Goal: Information Seeking & Learning: Check status

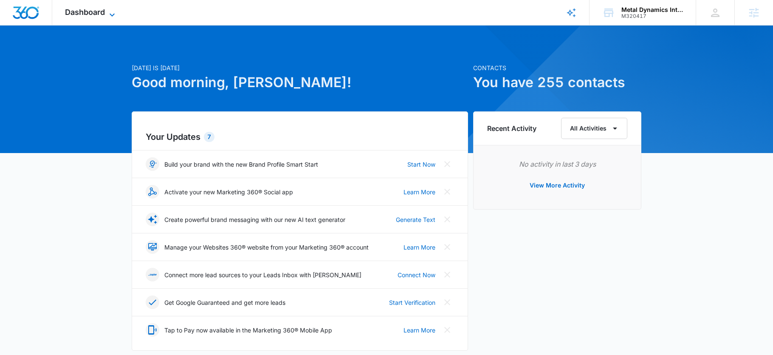
drag, startPoint x: 96, startPoint y: 22, endPoint x: 99, endPoint y: 10, distance: 12.0
click at [96, 21] on div "Dashboard Apps Reputation CRM Email Social Payments POS Content Ads Intelligenc…" at bounding box center [91, 12] width 78 height 25
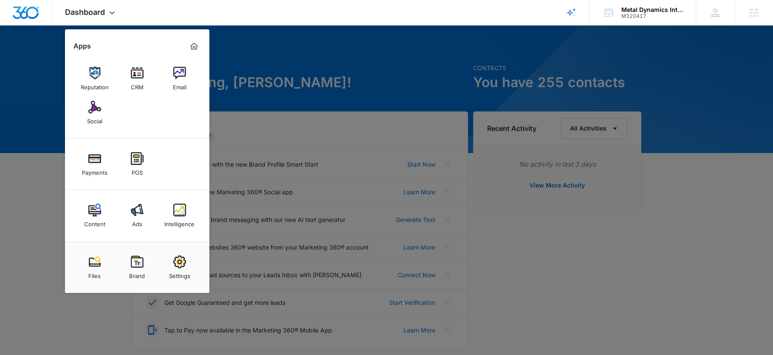
click at [94, 130] on div "Reputation CRM Email Social" at bounding box center [137, 95] width 144 height 85
click at [94, 111] on img at bounding box center [94, 107] width 13 height 13
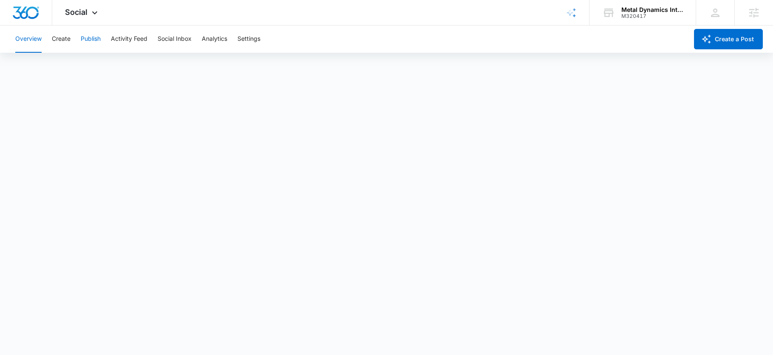
click at [90, 40] on button "Publish" at bounding box center [91, 38] width 20 height 27
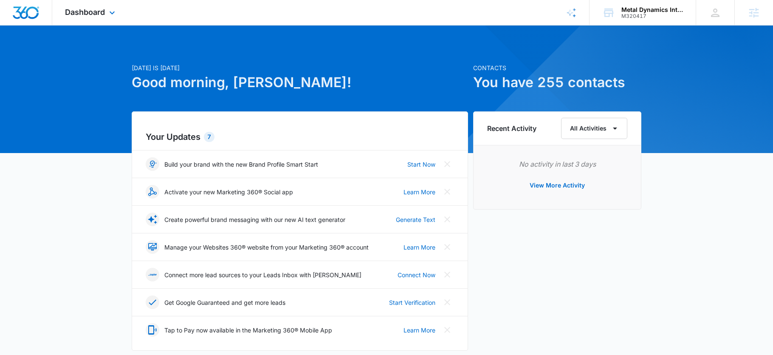
click at [106, 0] on div "Dashboard Apps Reputation CRM Email Social Payments POS Content Ads Intelligenc…" at bounding box center [91, 12] width 78 height 25
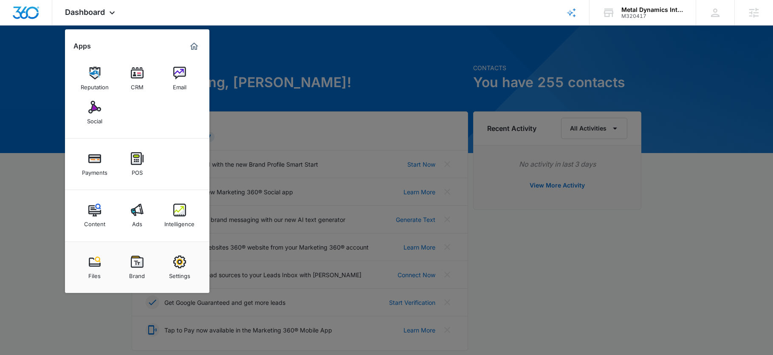
click at [133, 214] on img at bounding box center [137, 209] width 13 height 13
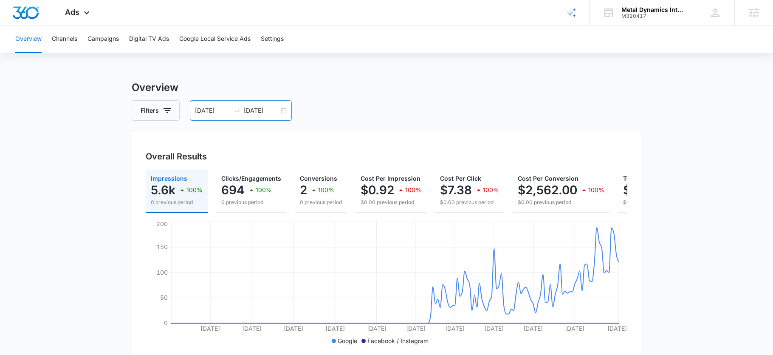
click at [248, 106] on input "09/11/2025" at bounding box center [261, 110] width 35 height 9
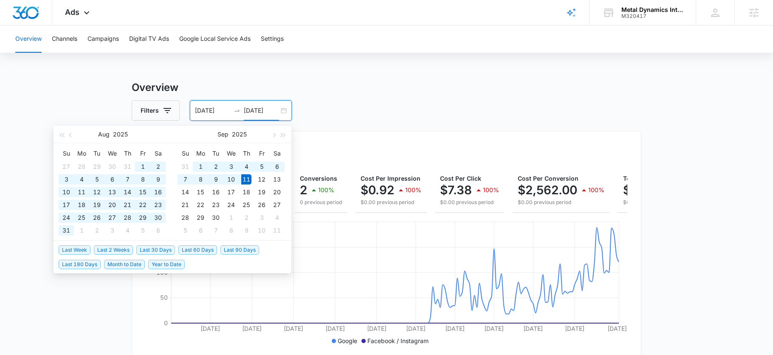
type input "09/11/2025"
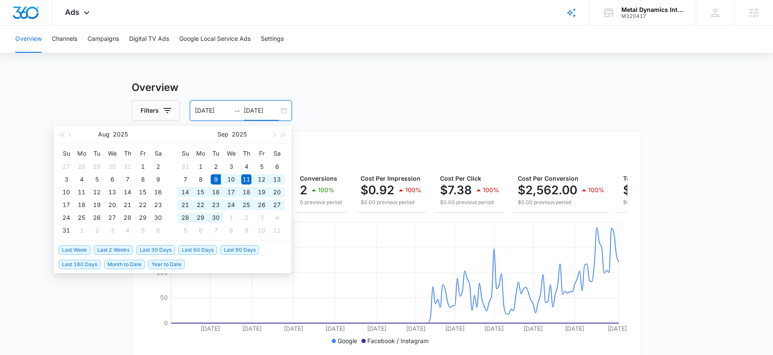
click at [150, 247] on span "Last 30 Days" at bounding box center [155, 249] width 39 height 9
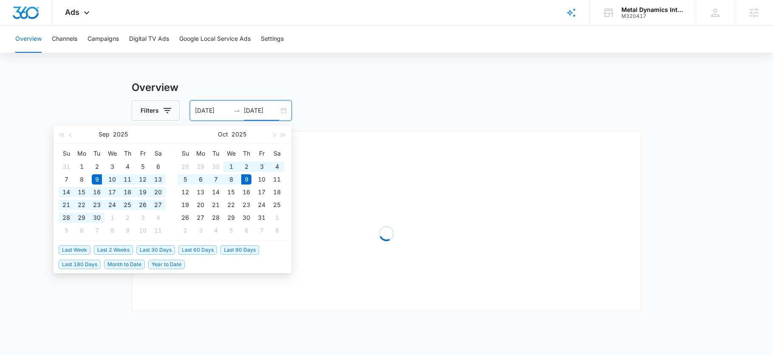
type input "09/09/2025"
type input "10/09/2025"
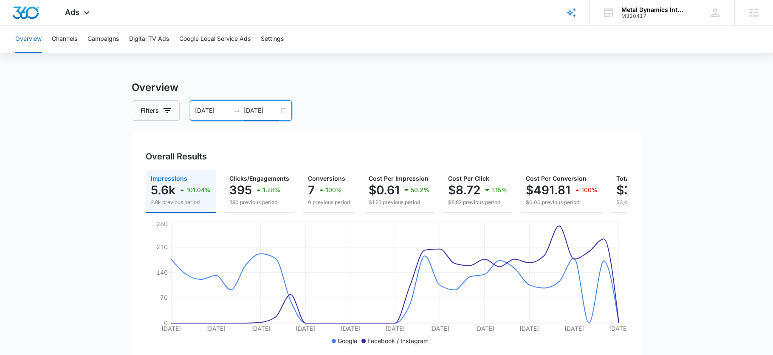
click at [244, 116] on div "09/09/2025 10/09/2025" at bounding box center [241, 110] width 102 height 20
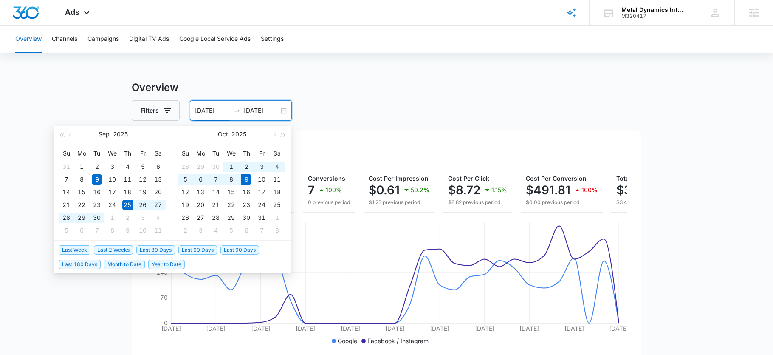
click at [111, 251] on span "Last 2 Weeks" at bounding box center [113, 249] width 39 height 9
type input "09/25/2025"
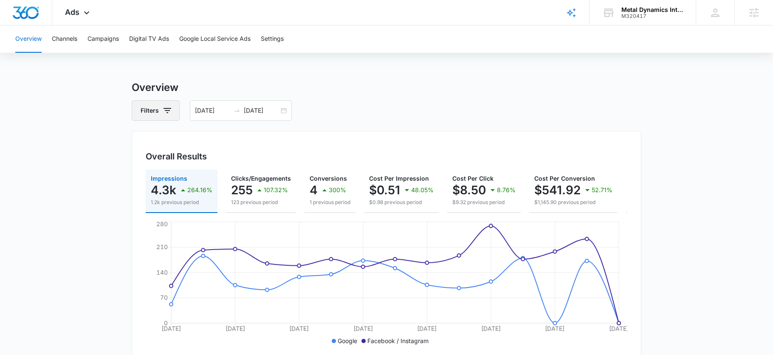
click at [167, 114] on icon "button" at bounding box center [167, 110] width 10 height 10
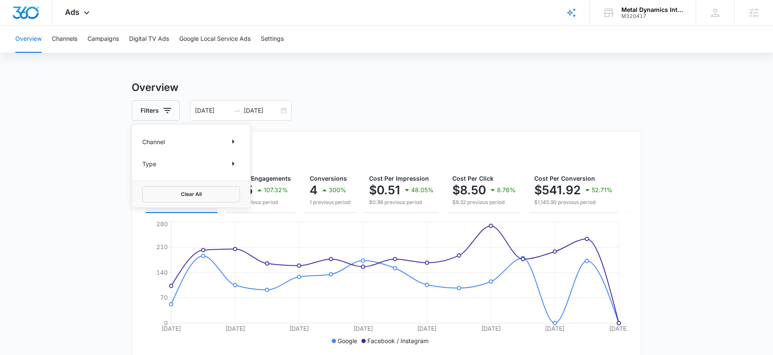
click at [174, 141] on div "Channel" at bounding box center [191, 142] width 98 height 14
click at [237, 141] on icon "Show Channel filters" at bounding box center [233, 141] width 10 height 10
click at [148, 183] on icon at bounding box center [147, 184] width 8 height 8
click at [143, 183] on input "Facebook / Instagram" at bounding box center [142, 183] width 0 height 0
checkbox input "true"
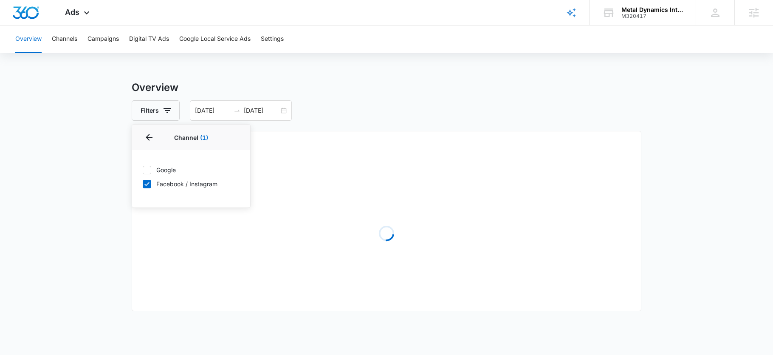
click at [147, 174] on label "Google" at bounding box center [191, 169] width 98 height 9
click at [143, 170] on input "Google" at bounding box center [142, 169] width 0 height 0
checkbox input "true"
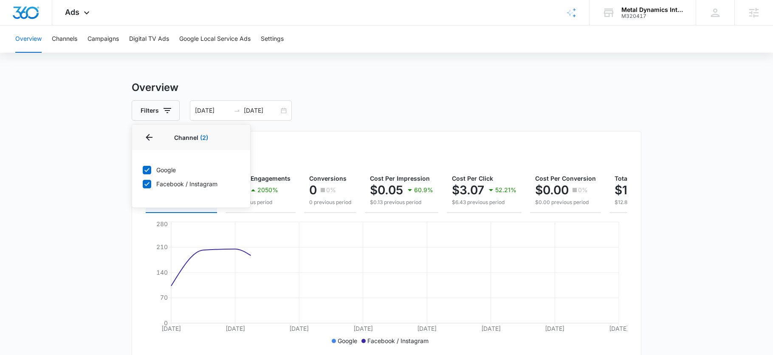
click at [149, 183] on icon at bounding box center [147, 184] width 8 height 8
click at [143, 183] on input "Facebook / Instagram" at bounding box center [142, 183] width 0 height 0
checkbox input "false"
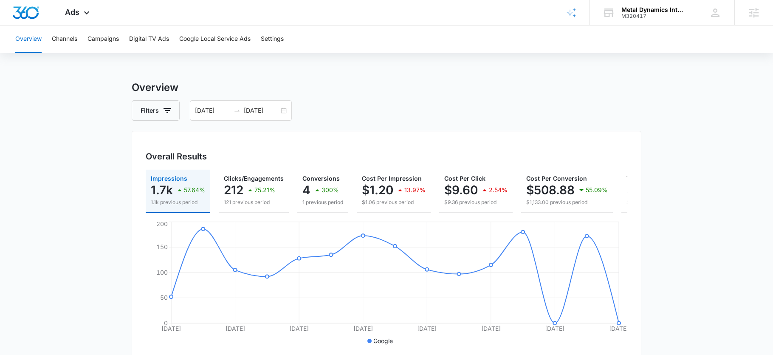
click at [332, 113] on div "Filters 09/25/2025 10/09/2025" at bounding box center [387, 110] width 510 height 20
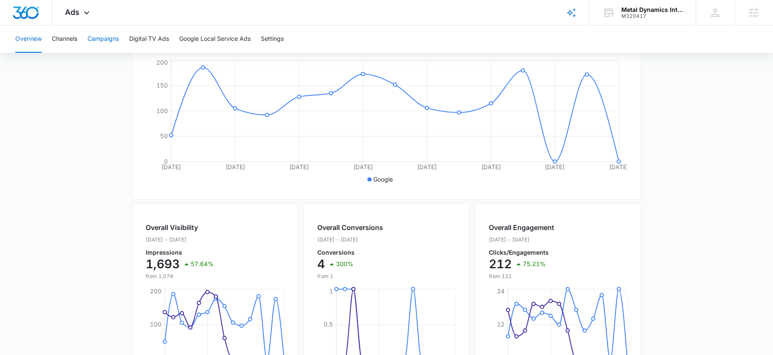
scroll to position [54, 0]
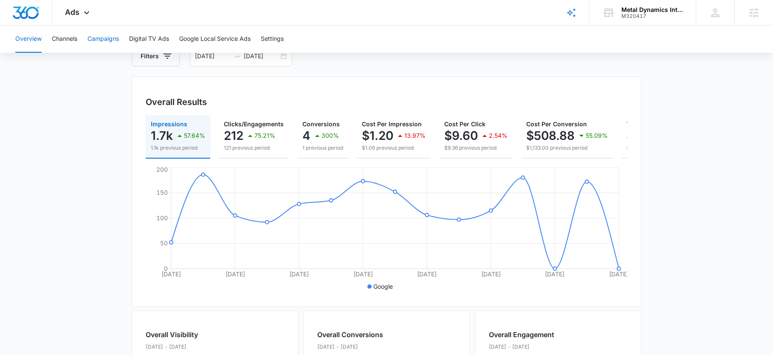
click at [95, 37] on button "Campaigns" at bounding box center [102, 38] width 31 height 27
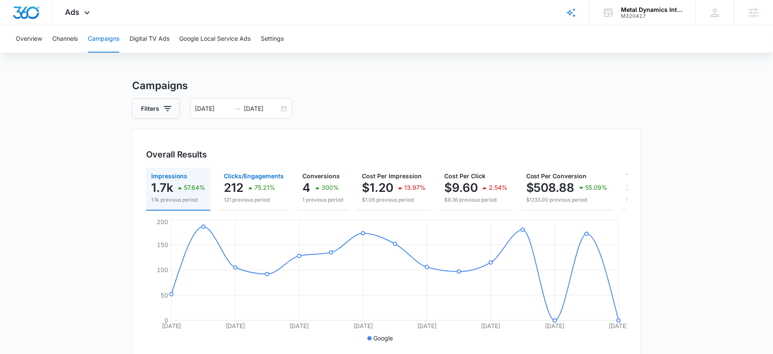
scroll to position [3, 0]
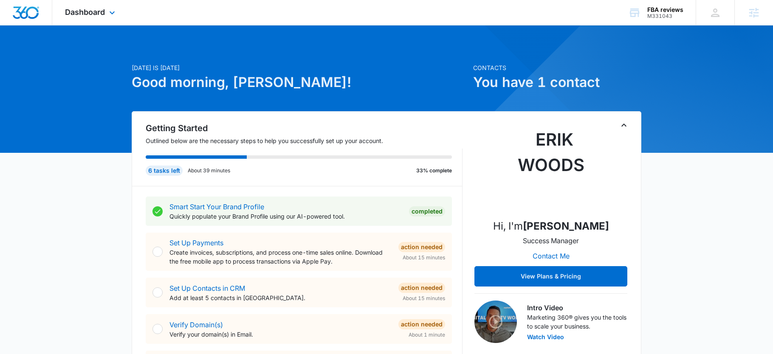
click at [111, 6] on div "Dashboard Apps Reputation Websites Forms CRM Email Social Shop Payments POS Con…" at bounding box center [91, 12] width 78 height 25
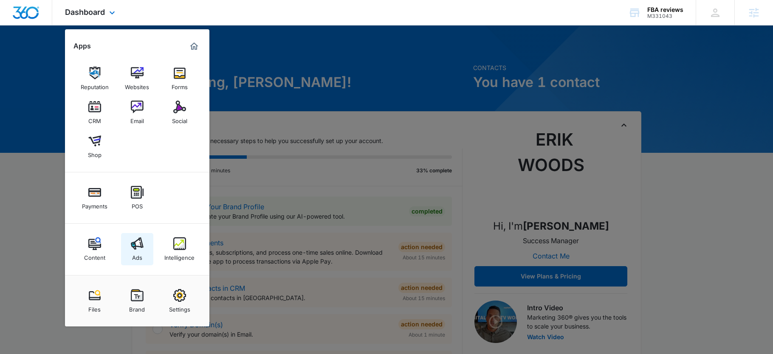
click at [139, 251] on div "Ads" at bounding box center [137, 255] width 10 height 11
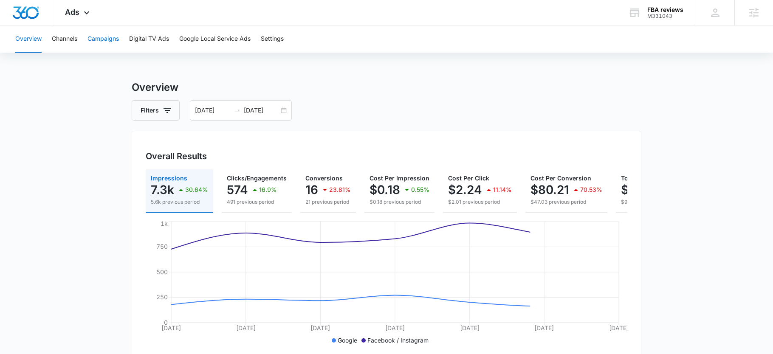
click at [94, 37] on button "Campaigns" at bounding box center [102, 38] width 31 height 27
click at [257, 108] on input "10/06/2025" at bounding box center [261, 110] width 35 height 9
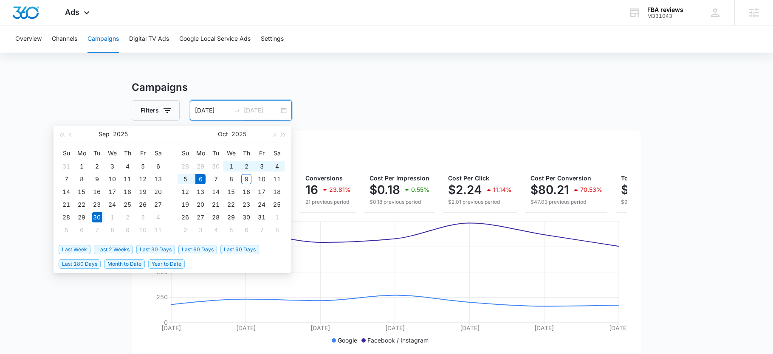
type input "10/06/2025"
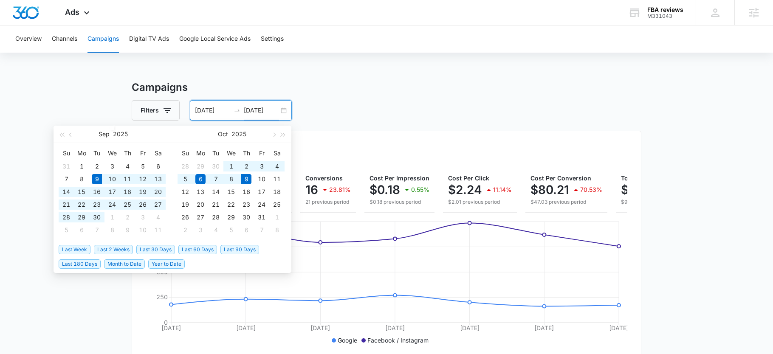
click at [160, 253] on span "Last 30 Days" at bounding box center [155, 249] width 39 height 9
type input "09/09/2025"
type input "10/09/2025"
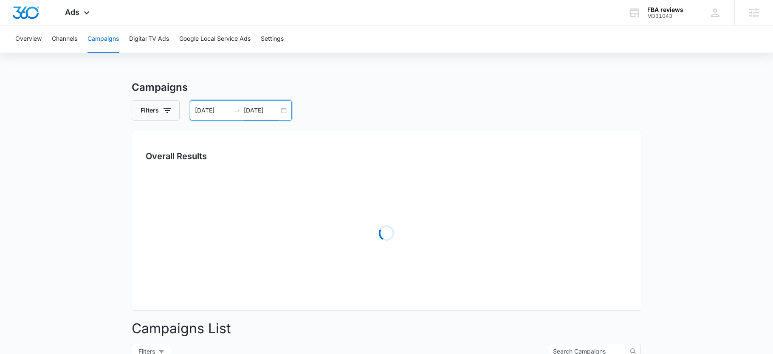
click at [363, 118] on div "Filters 09/09/2025 10/09/2025" at bounding box center [387, 110] width 510 height 20
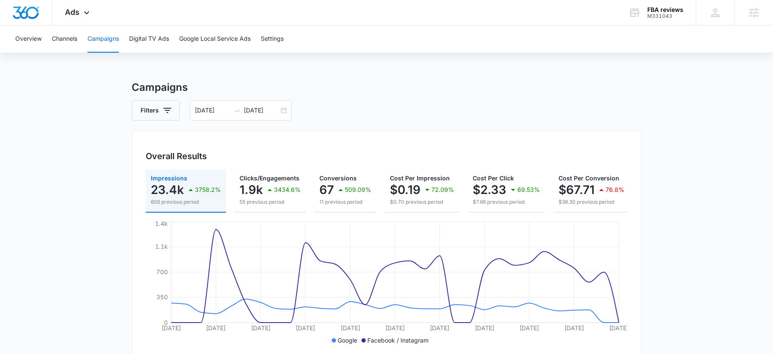
click at [210, 122] on div "Campaigns Filters 09/09/2025 10/09/2025 Overall Results Impressions 23.4k 3758.…" at bounding box center [387, 360] width 510 height 561
click at [200, 104] on div "09/09/2025 10/09/2025" at bounding box center [241, 110] width 102 height 20
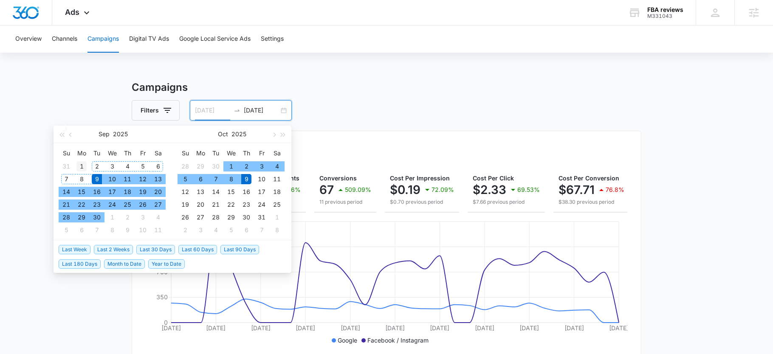
type input "09/01/2025"
click at [80, 164] on div "1" at bounding box center [81, 166] width 10 height 10
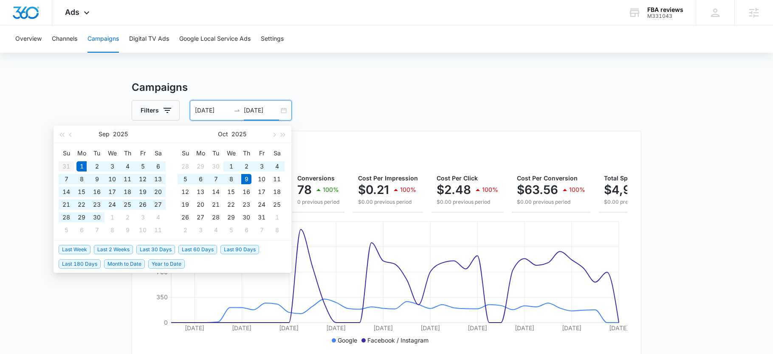
click at [391, 112] on div "Filters 09/01/2025 10/09/2025" at bounding box center [387, 110] width 510 height 20
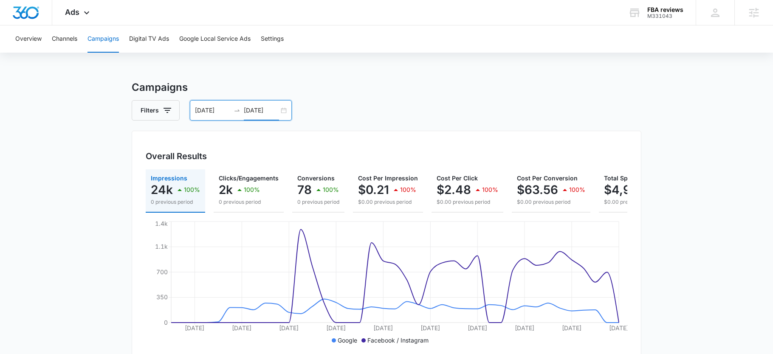
click at [252, 110] on input "10/09/2025" at bounding box center [261, 110] width 35 height 9
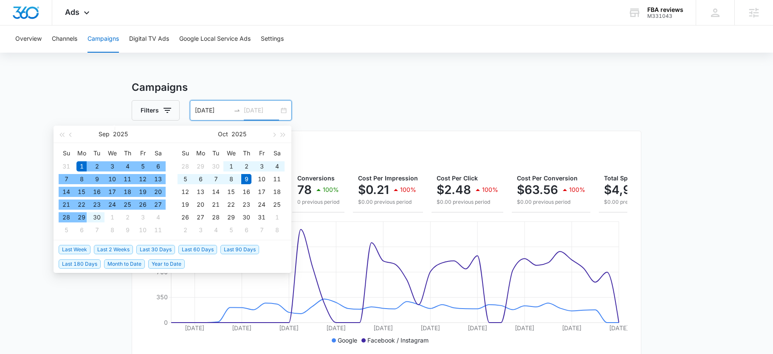
type input "10/09/2025"
click at [360, 95] on div "Campaigns Filters 09/01/2025 10/09/2025 Overall Results Impressions 24k 100% 0 …" at bounding box center [387, 360] width 510 height 561
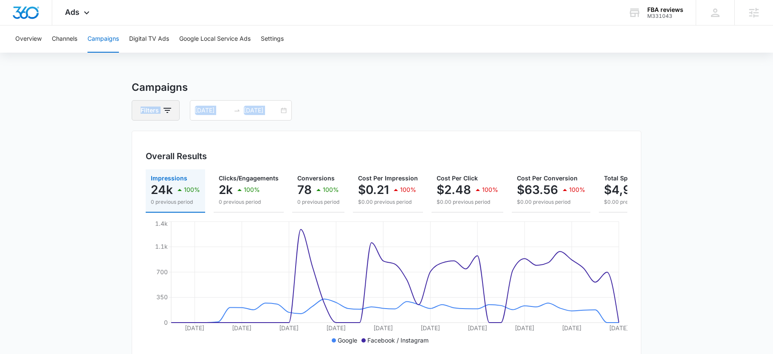
click at [162, 110] on icon "button" at bounding box center [167, 110] width 10 height 10
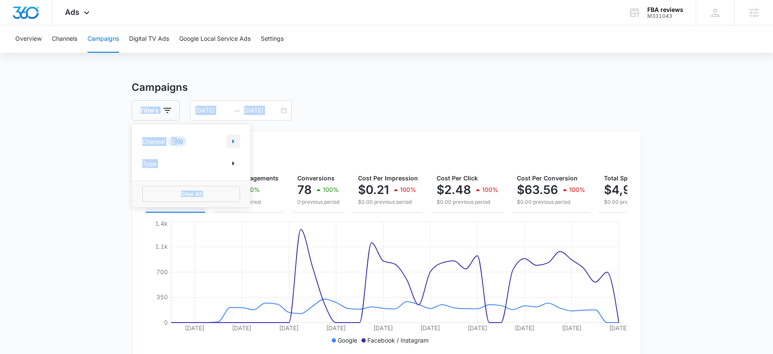
click at [228, 140] on icon "Show Channel filters" at bounding box center [233, 141] width 10 height 10
click at [144, 168] on icon at bounding box center [147, 170] width 8 height 8
click at [143, 169] on input "Google" at bounding box center [142, 169] width 0 height 0
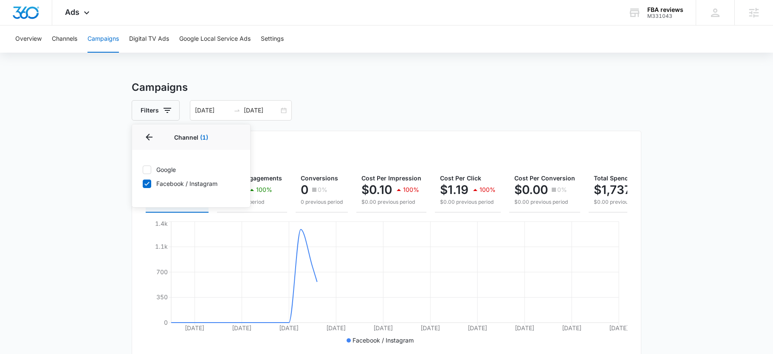
click at [147, 173] on icon at bounding box center [147, 170] width 8 height 8
click at [143, 170] on input "Google" at bounding box center [142, 169] width 0 height 0
checkbox input "true"
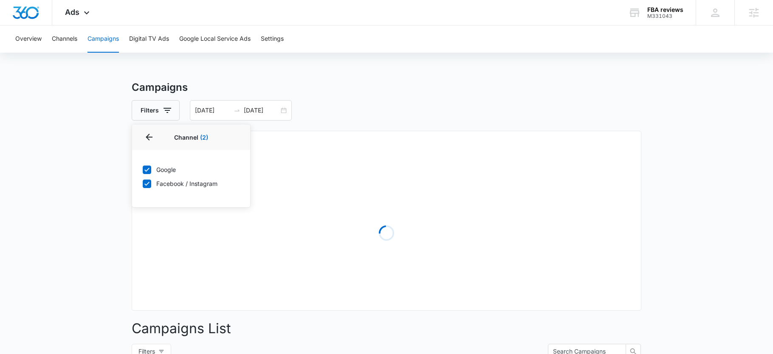
click at [147, 183] on icon at bounding box center [147, 184] width 8 height 8
click at [143, 183] on input "Facebook / Instagram" at bounding box center [142, 183] width 0 height 0
checkbox input "false"
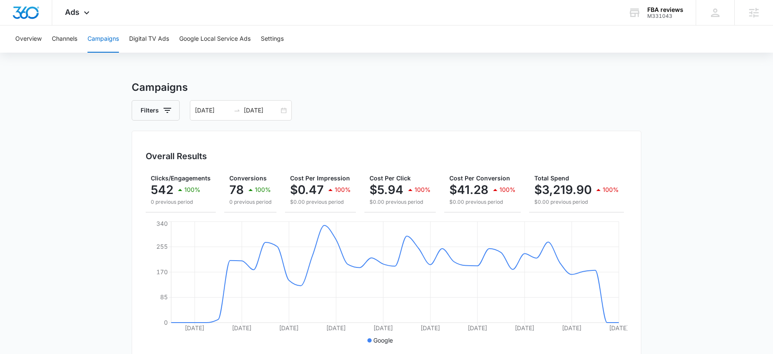
scroll to position [0, 70]
click at [262, 114] on input "10/09/2025" at bounding box center [261, 110] width 35 height 9
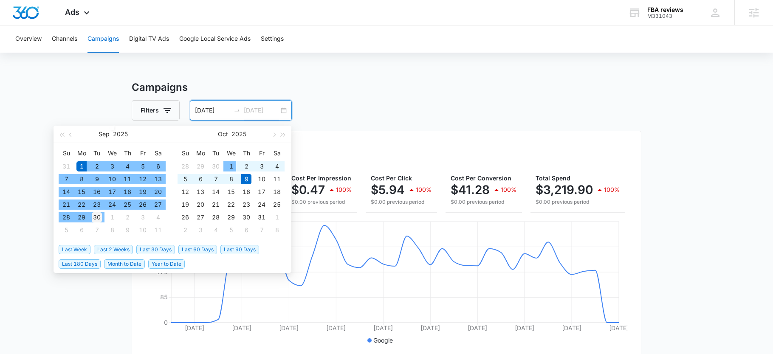
type input "09/30/2025"
click at [97, 216] on div "30" at bounding box center [97, 217] width 10 height 10
type input "09/01/2025"
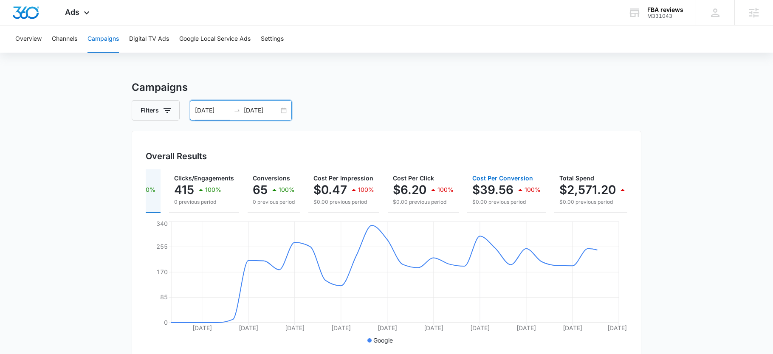
scroll to position [0, 55]
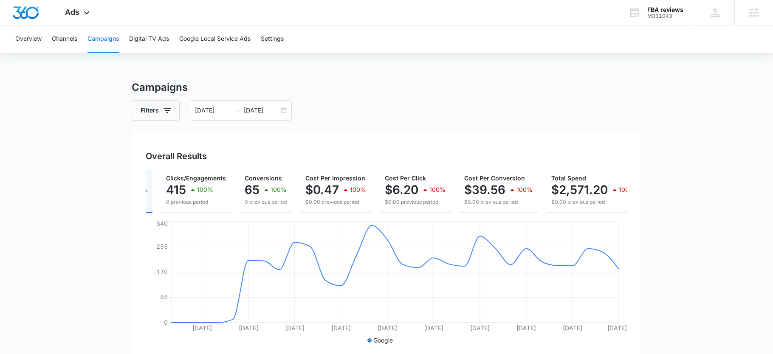
click at [522, 124] on div "Campaigns Filters 09/01/2025 09/30/2025 Overall Results Impressions 5.5k 100% 0…" at bounding box center [387, 343] width 510 height 526
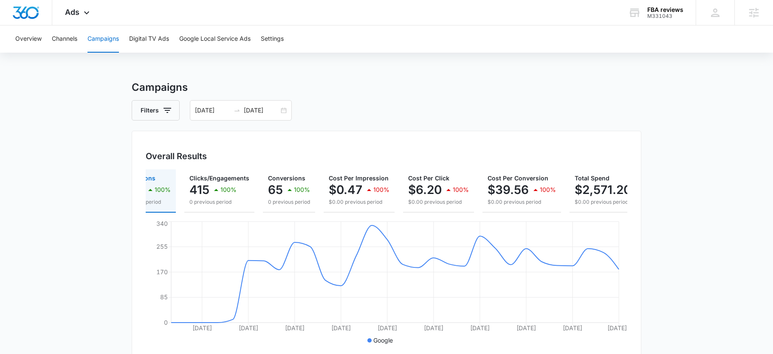
scroll to position [0, 31]
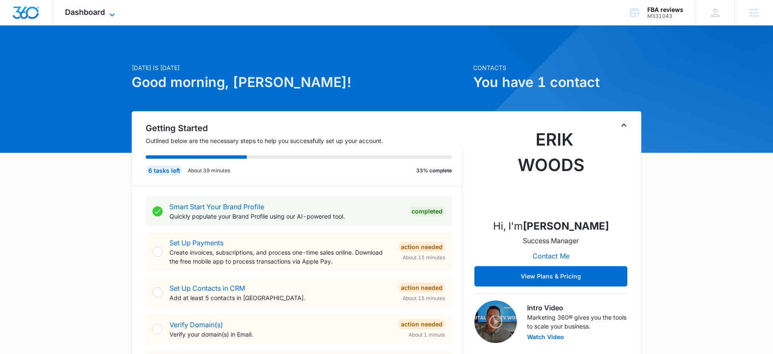
click at [103, 15] on span "Dashboard" at bounding box center [85, 12] width 40 height 9
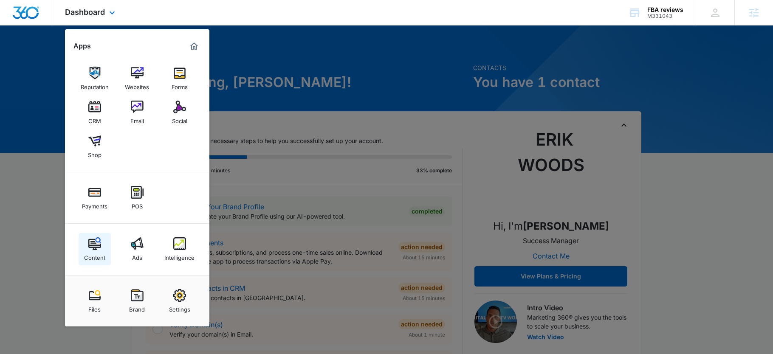
click at [100, 250] on div "Content" at bounding box center [94, 255] width 21 height 11
